Goal: Task Accomplishment & Management: Manage account settings

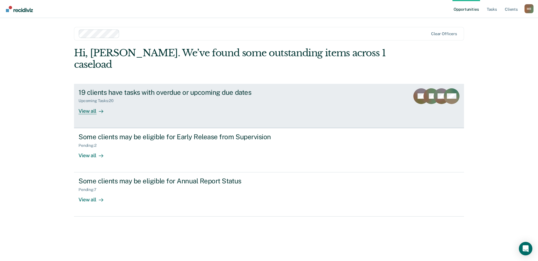
click at [248, 88] on div "19 clients have tasks with overdue or upcoming due dates" at bounding box center [178, 92] width 198 height 8
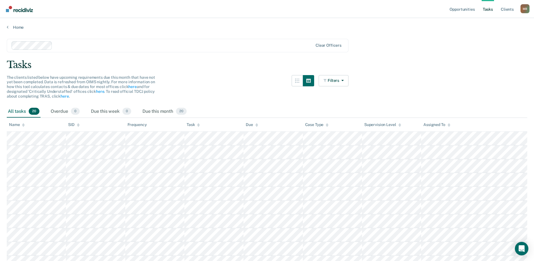
click at [23, 125] on icon at bounding box center [23, 125] width 3 height 1
click at [23, 124] on icon at bounding box center [23, 125] width 3 height 4
click at [23, 127] on div at bounding box center [23, 124] width 3 height 5
click at [79, 125] on icon at bounding box center [78, 123] width 3 height 1
click at [79, 122] on div at bounding box center [78, 124] width 3 height 5
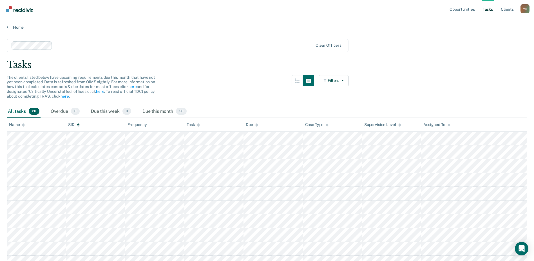
click at [78, 122] on div at bounding box center [78, 124] width 3 height 5
click at [78, 126] on icon at bounding box center [78, 125] width 3 height 4
click at [128, 113] on span "0" at bounding box center [126, 111] width 9 height 7
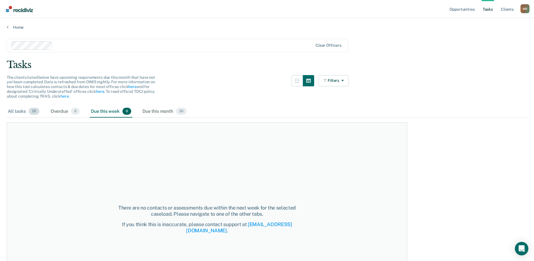
click at [29, 110] on span "20" at bounding box center [34, 111] width 11 height 7
